Goal: Information Seeking & Learning: Find specific fact

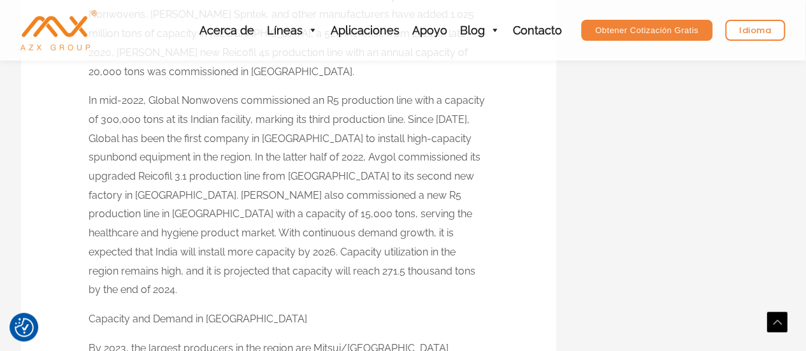
drag, startPoint x: 234, startPoint y: 178, endPoint x: 232, endPoint y: 217, distance: 38.9
drag, startPoint x: 188, startPoint y: 245, endPoint x: 320, endPoint y: 244, distance: 131.2
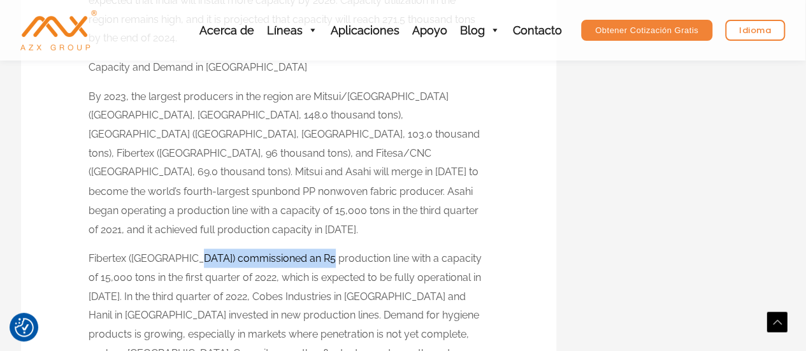
scroll to position [3495, 0]
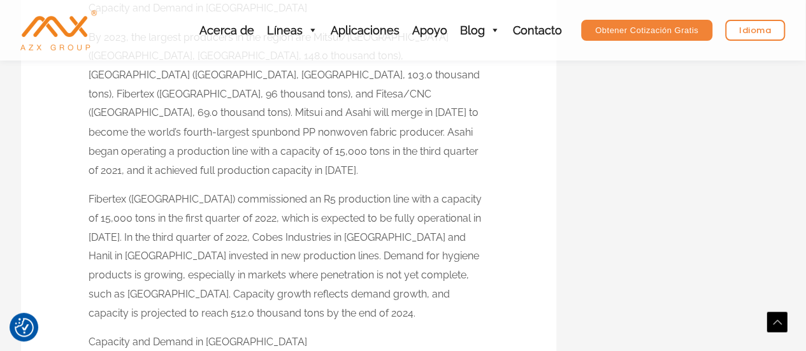
drag, startPoint x: 128, startPoint y: 125, endPoint x: 308, endPoint y: 164, distance: 184.2
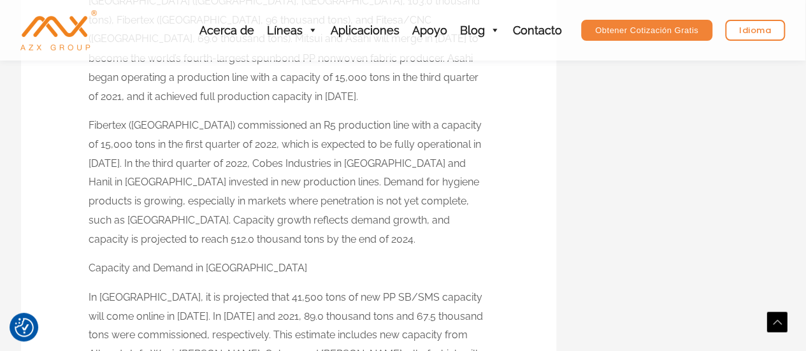
scroll to position [3651, 0]
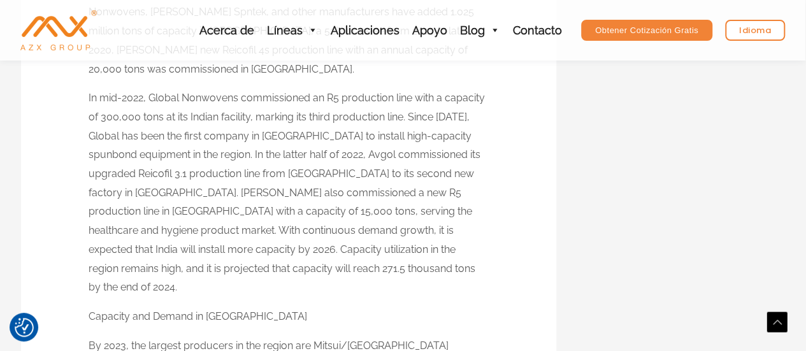
scroll to position [3163, 0]
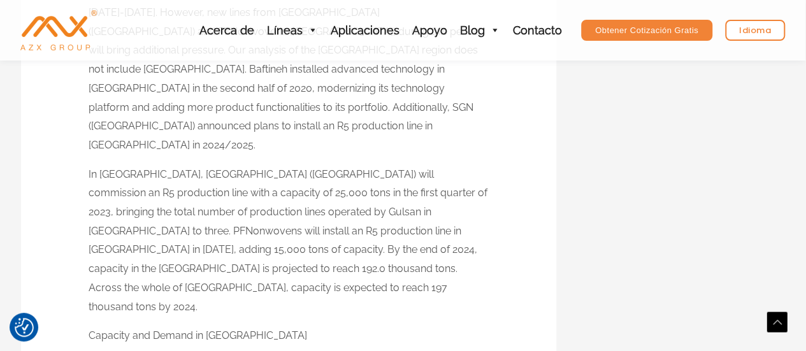
scroll to position [3129, 0]
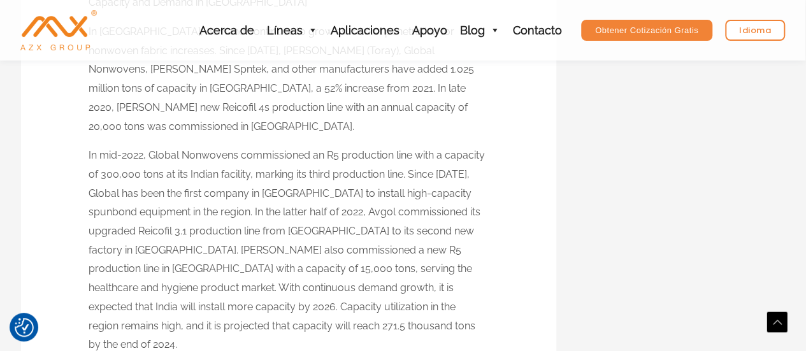
drag, startPoint x: 310, startPoint y: 153, endPoint x: 304, endPoint y: 195, distance: 41.9
copy p "Mitsui/[GEOGRAPHIC_DATA] ([GEOGRAPHIC_DATA], [GEOGRAPHIC_DATA], 148.0 thousand …"
